Goal: Share content

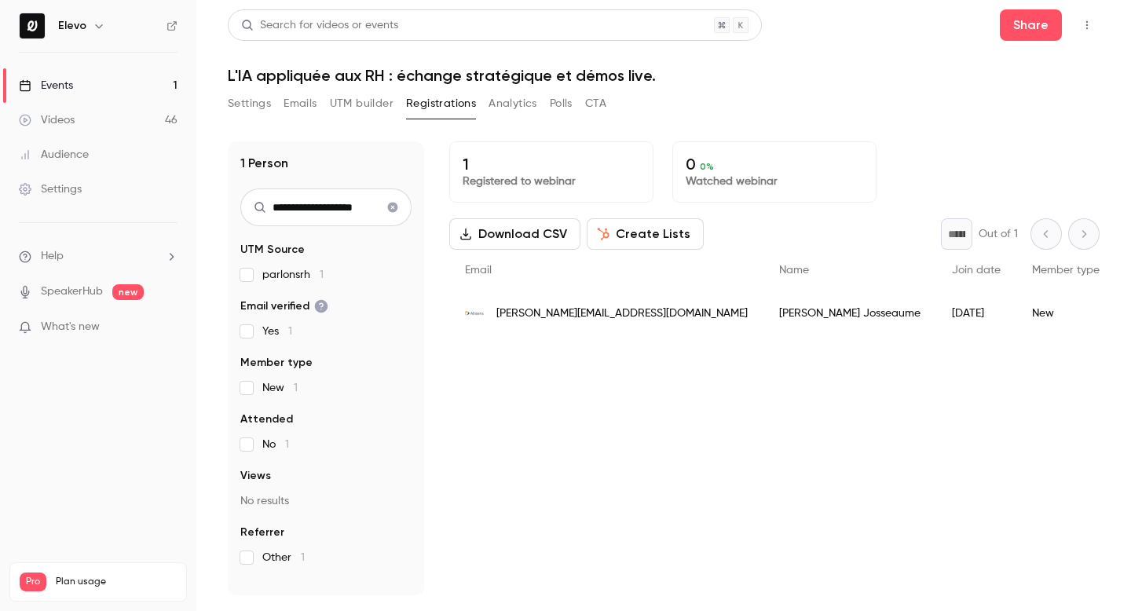
click at [389, 207] on icon "Clear search" at bounding box center [393, 208] width 10 height 10
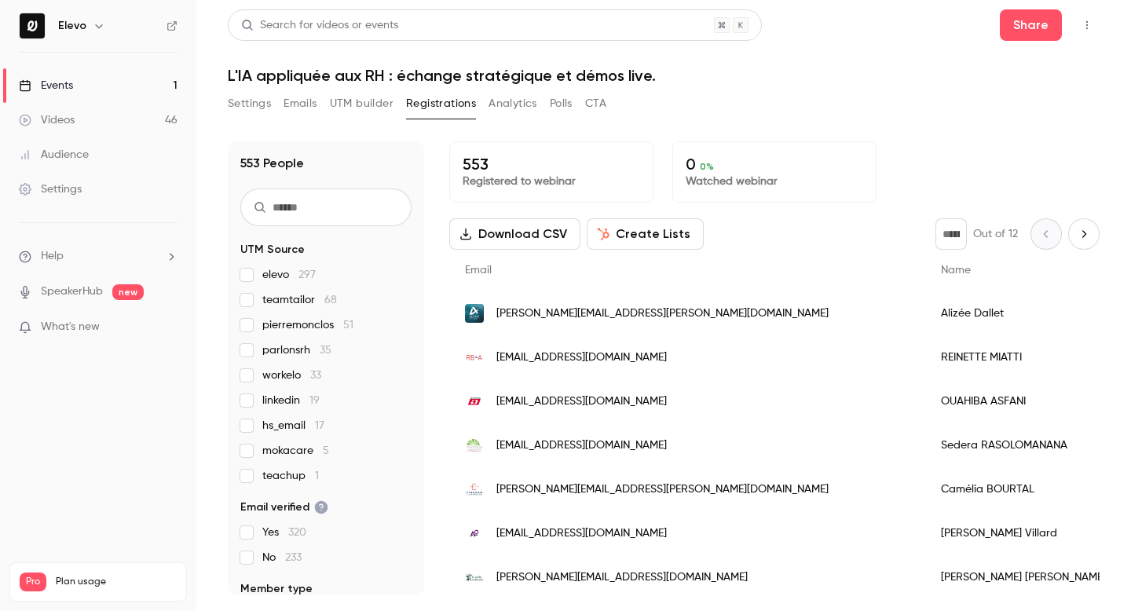
click at [269, 100] on button "Settings" at bounding box center [249, 103] width 43 height 25
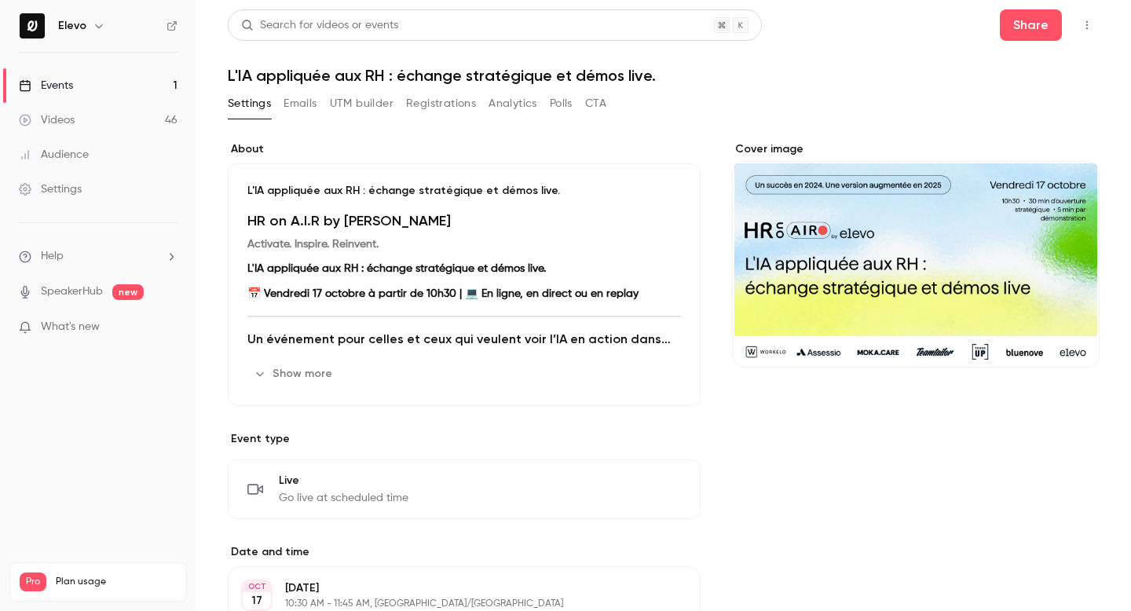
click at [112, 95] on link "Events 1" at bounding box center [98, 85] width 196 height 35
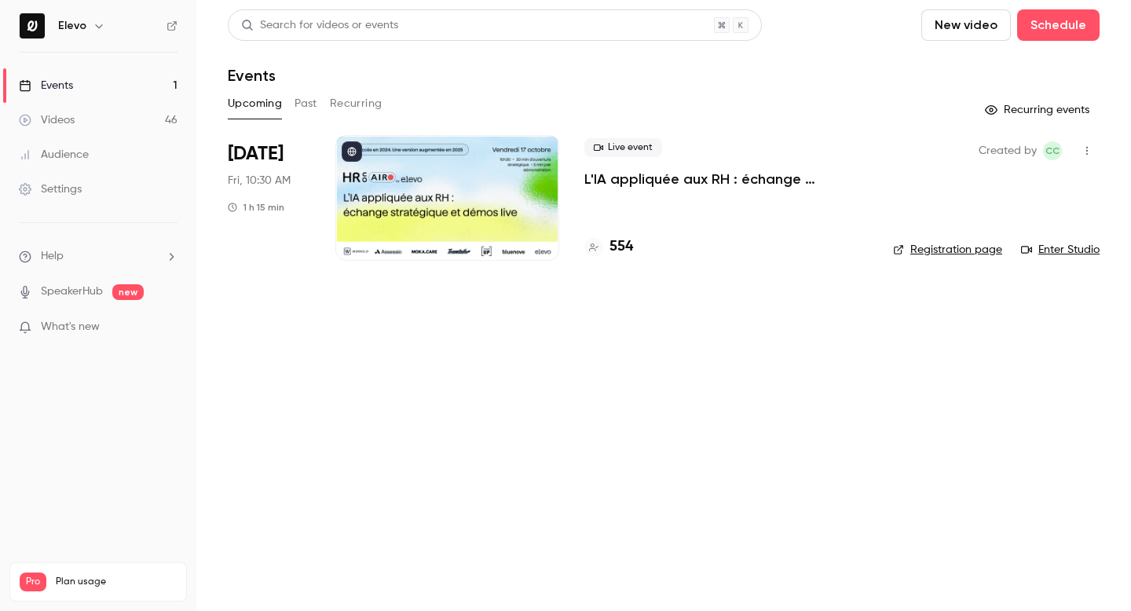
click at [951, 251] on link "Registration page" at bounding box center [947, 250] width 109 height 16
click at [1093, 151] on button "button" at bounding box center [1087, 150] width 25 height 25
click at [1016, 196] on div "Share" at bounding box center [1026, 191] width 119 height 16
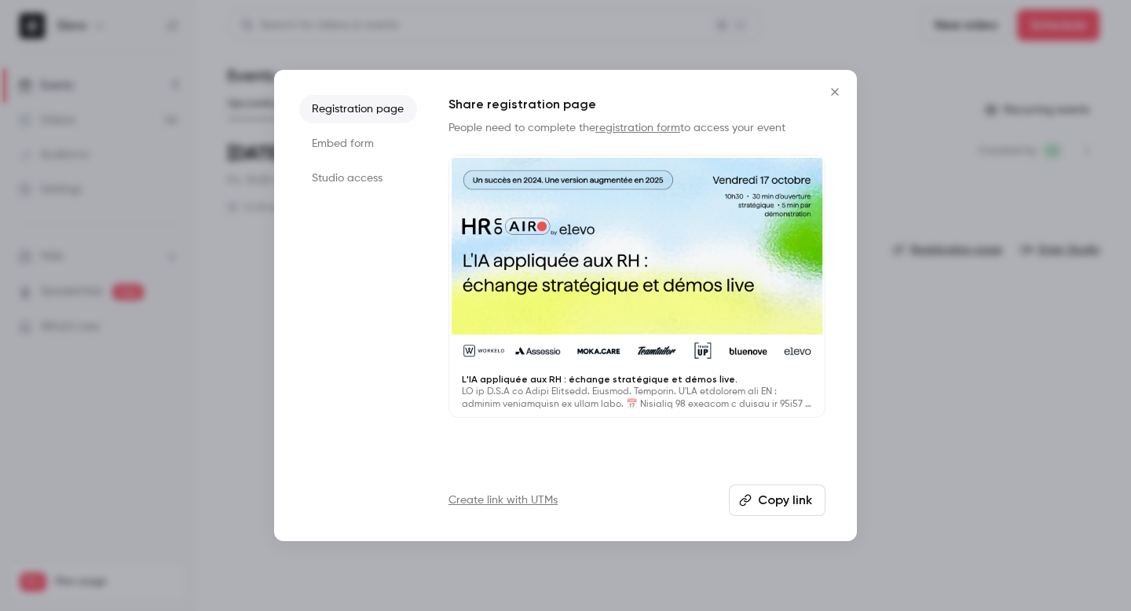
click at [355, 173] on li "Studio access" at bounding box center [358, 178] width 118 height 28
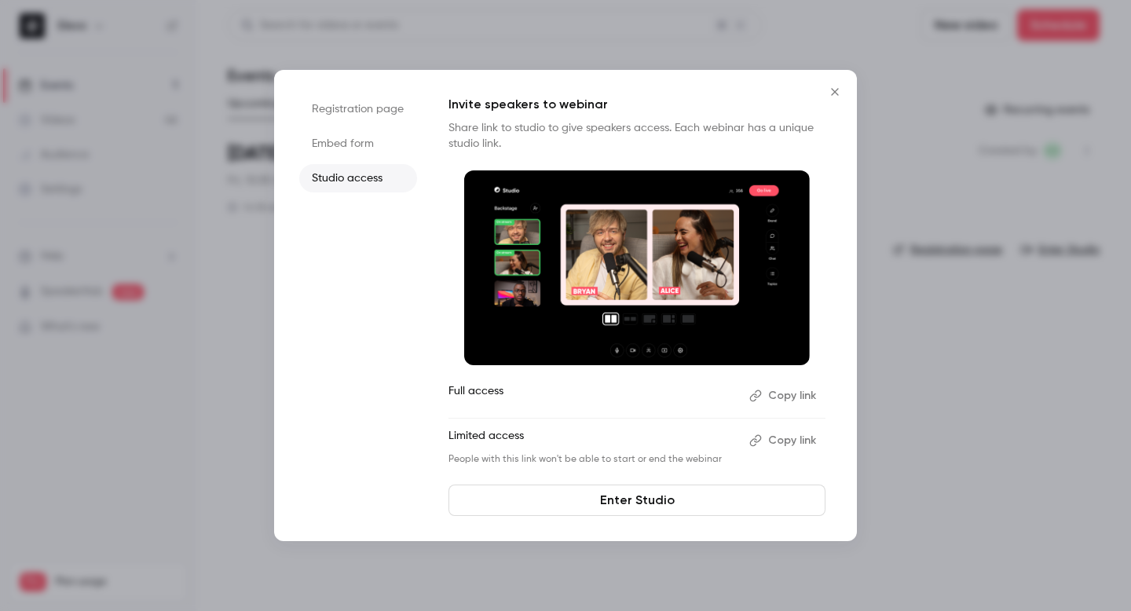
click at [772, 446] on button "Copy link" at bounding box center [784, 440] width 82 height 25
click at [920, 403] on div at bounding box center [565, 305] width 1131 height 611
